Goal: Information Seeking & Learning: Learn about a topic

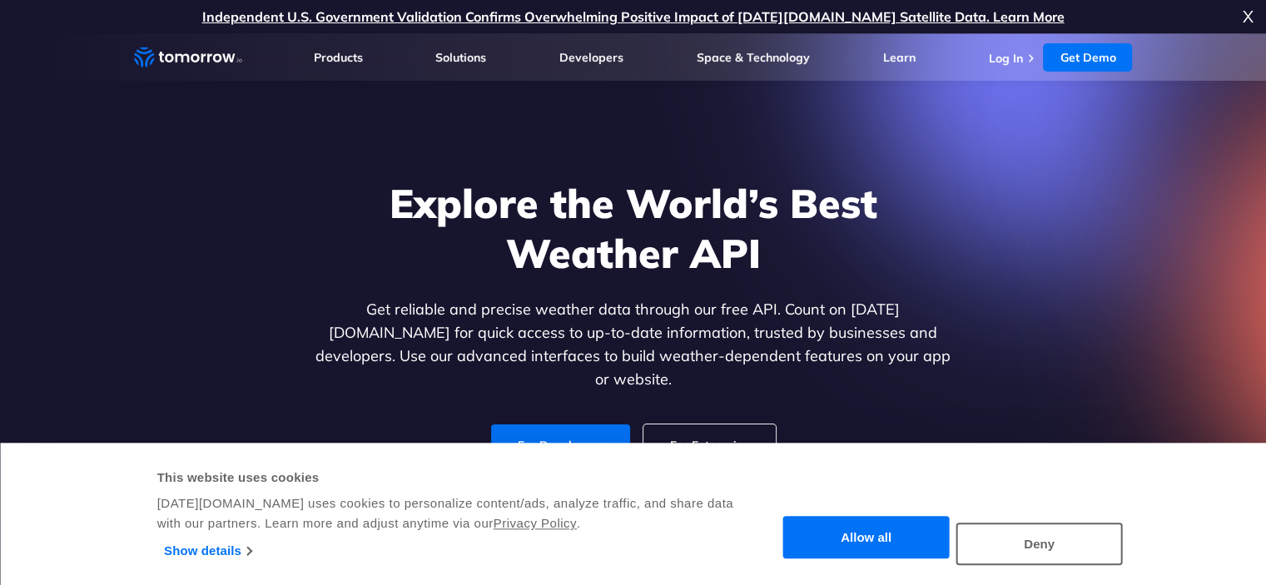
click at [881, 539] on button "Allow all" at bounding box center [866, 538] width 166 height 42
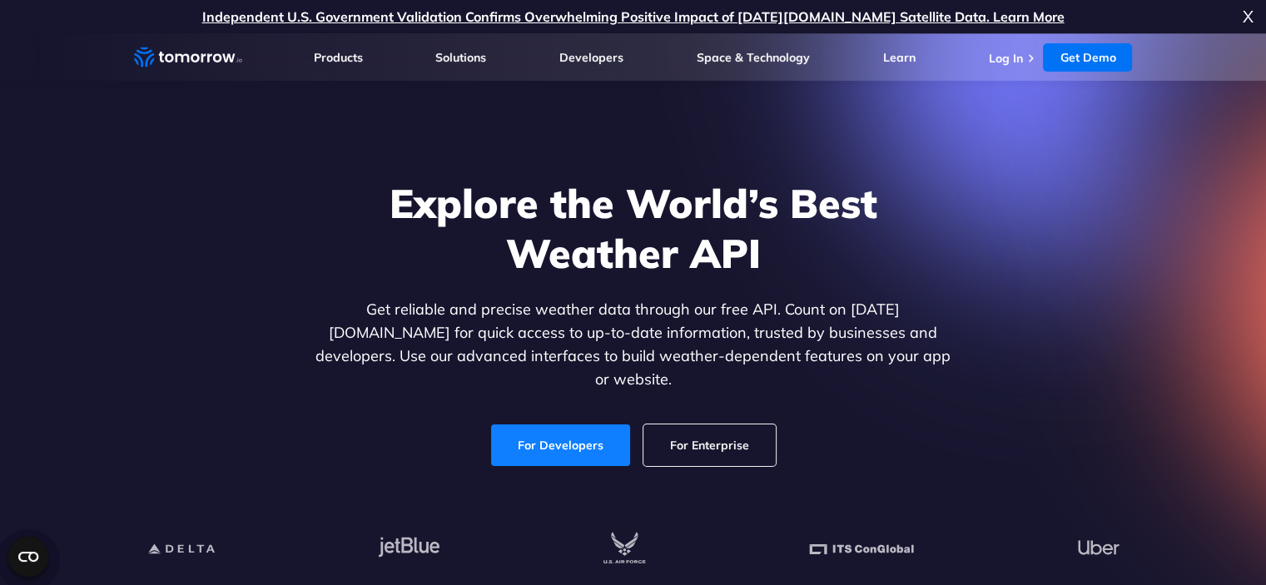
click at [531, 439] on link "For Developers" at bounding box center [560, 446] width 139 height 42
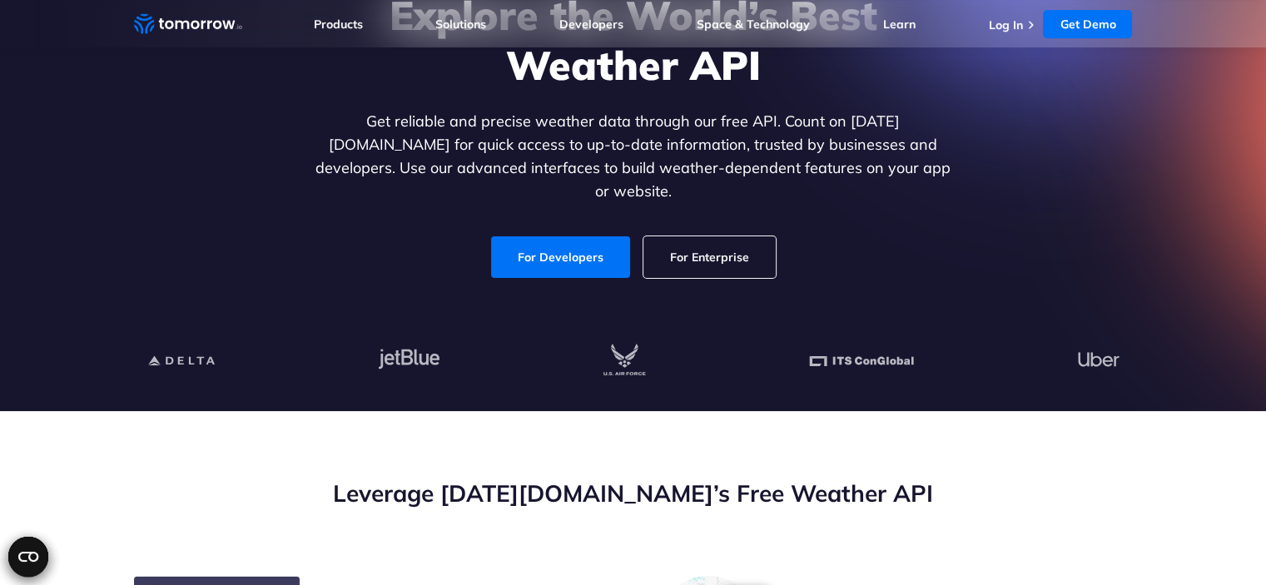
scroll to position [99, 0]
